Goal: Check status: Check status

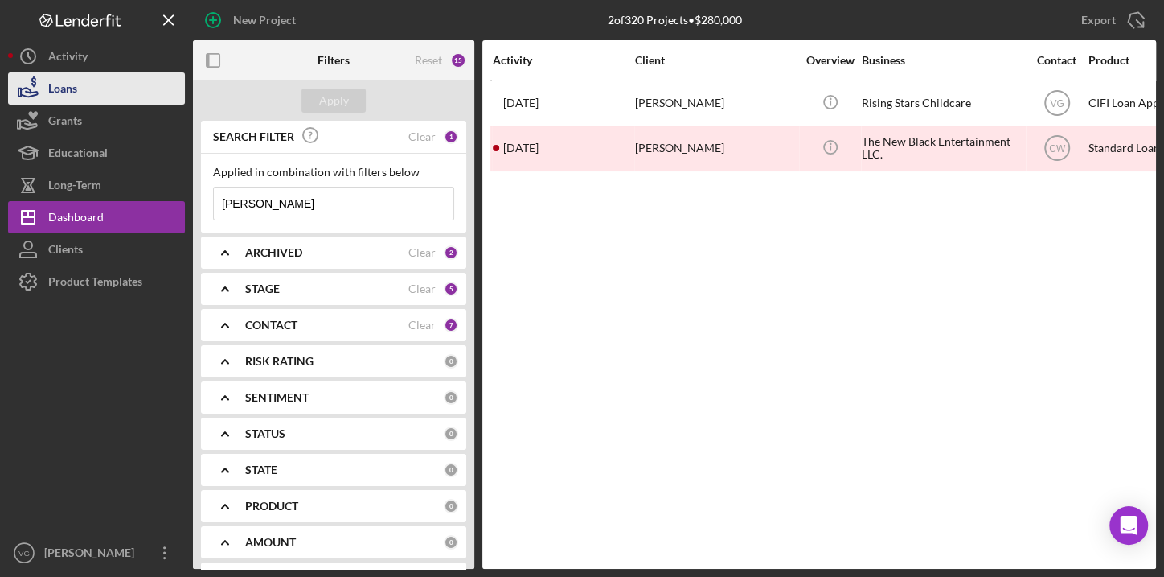
click at [64, 96] on div "Loans" at bounding box center [62, 90] width 29 height 36
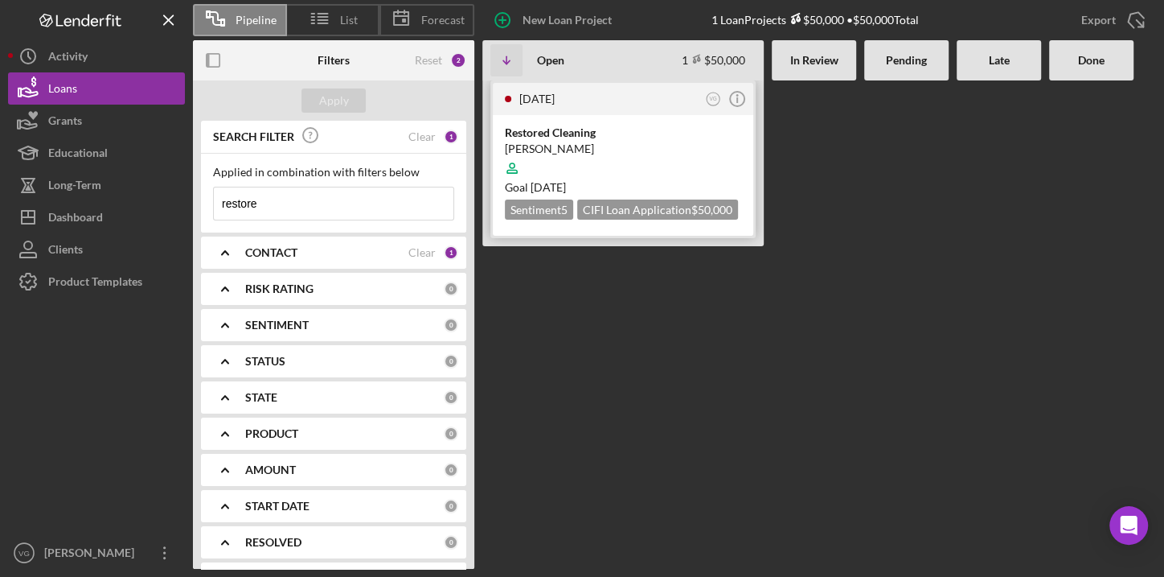
click at [576, 146] on div "[PERSON_NAME]" at bounding box center [623, 149] width 236 height 16
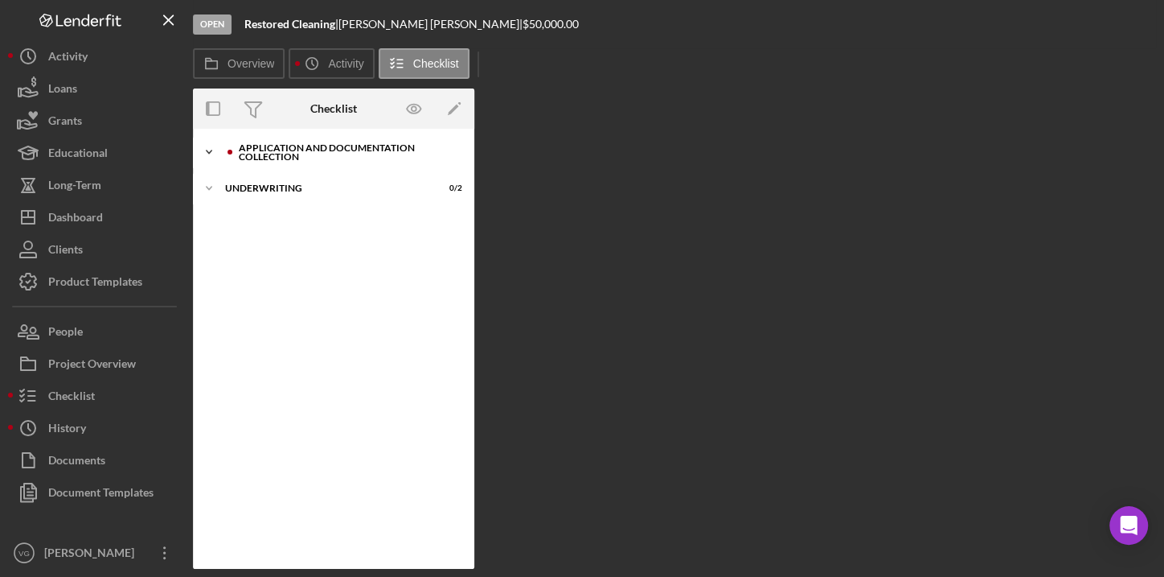
click at [378, 159] on div "Application and Documentation Collection" at bounding box center [346, 152] width 215 height 18
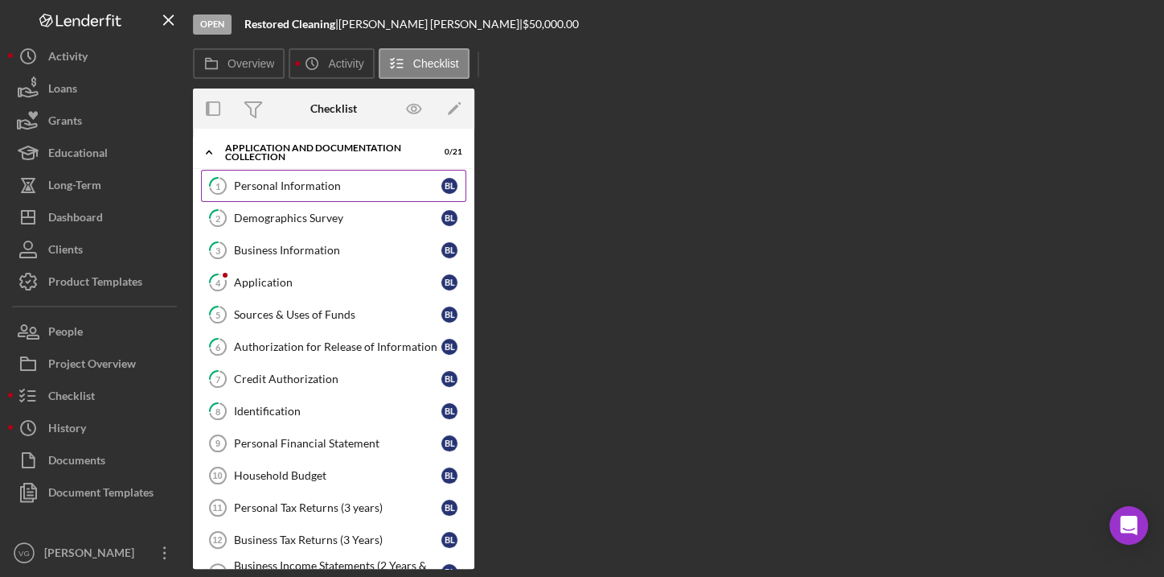
click at [315, 189] on div "Personal Information" at bounding box center [337, 185] width 207 height 13
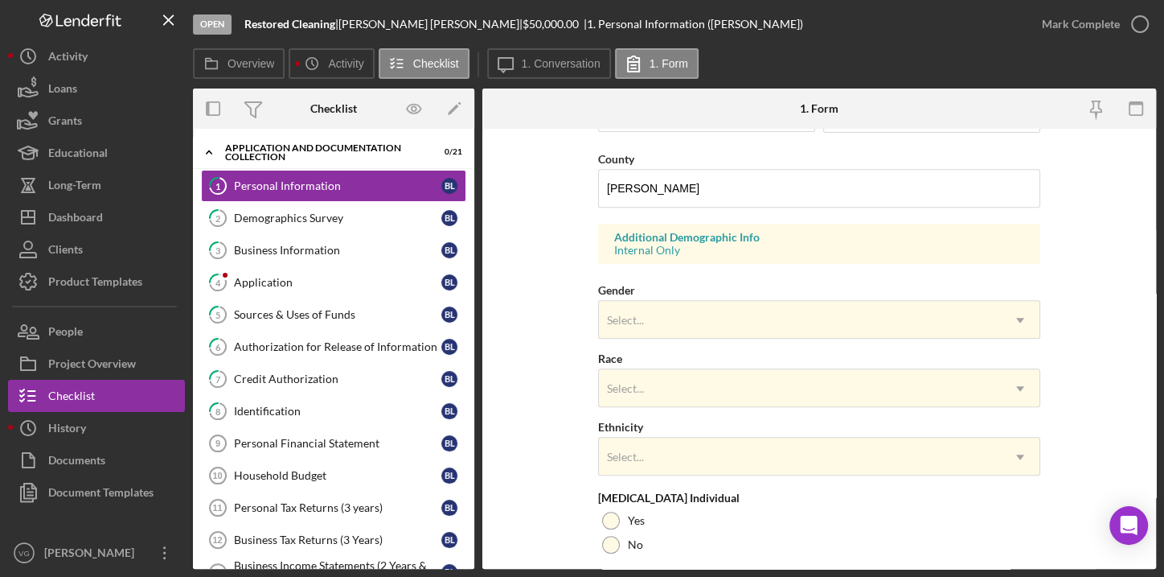
scroll to position [585, 0]
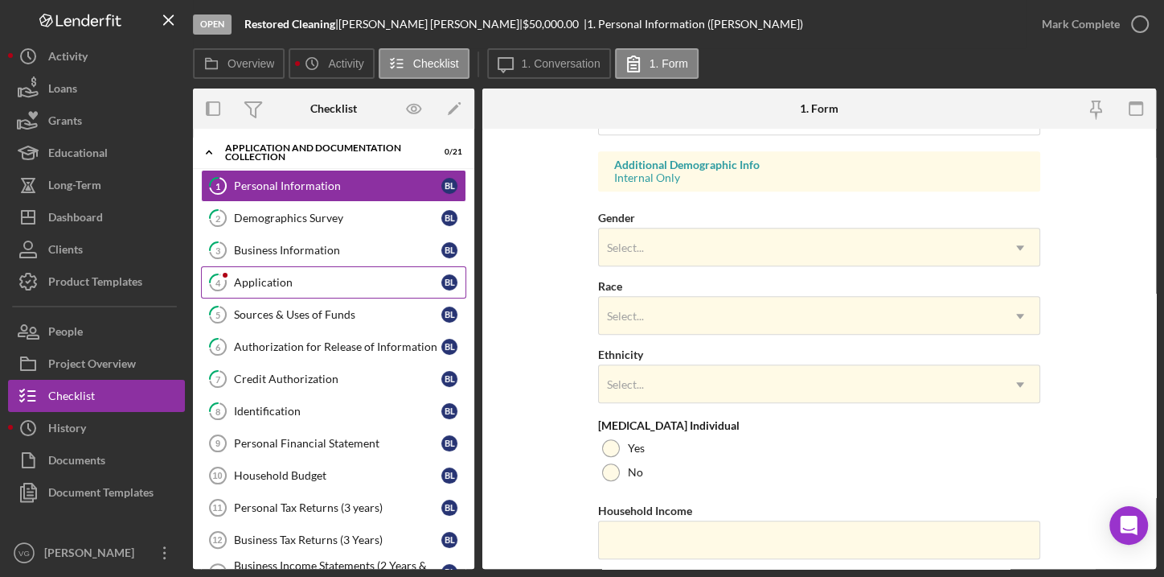
click at [290, 271] on link "4 Application [PERSON_NAME]" at bounding box center [333, 282] width 265 height 32
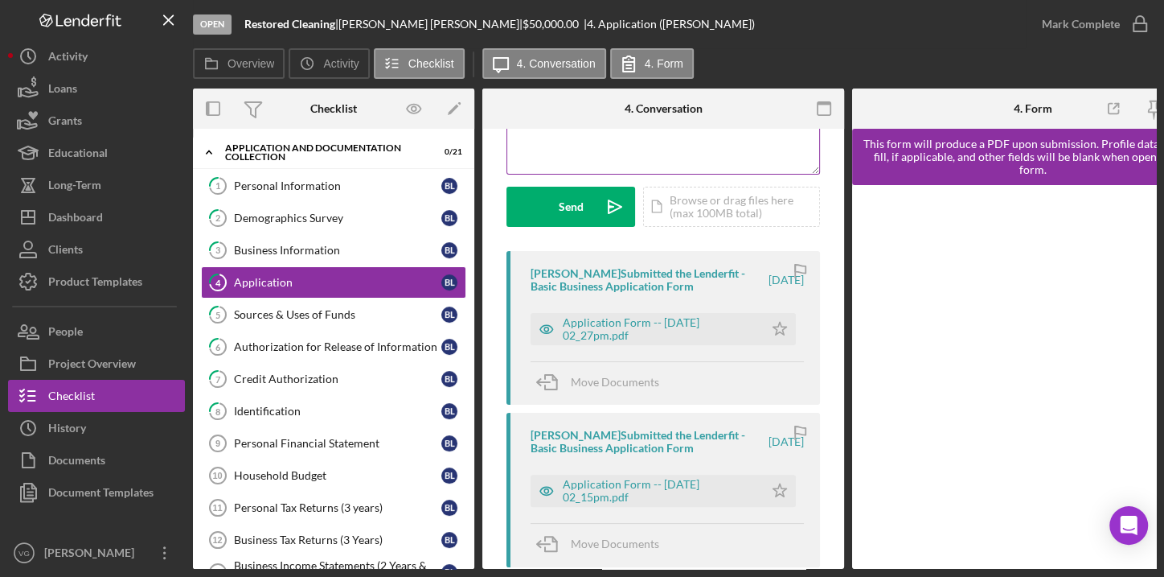
scroll to position [219, 0]
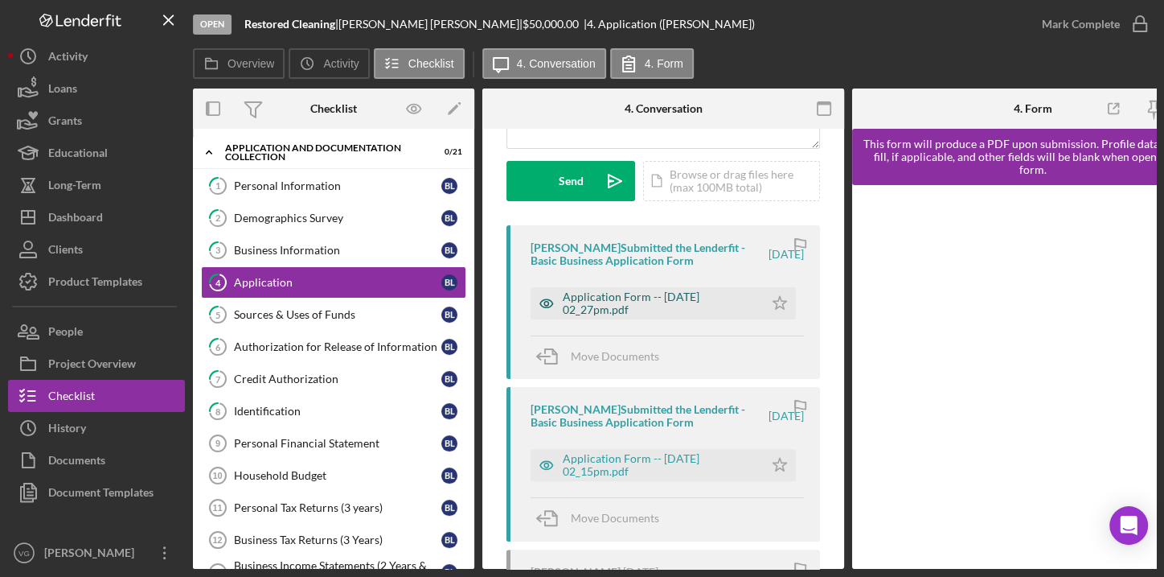
click at [614, 301] on div "Application Form -- [DATE] 02_27pm.pdf" at bounding box center [659, 303] width 193 height 26
